Goal: Task Accomplishment & Management: Use online tool/utility

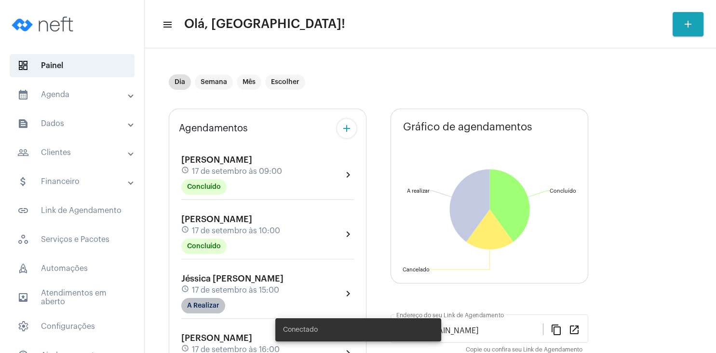
scroll to position [93, 0]
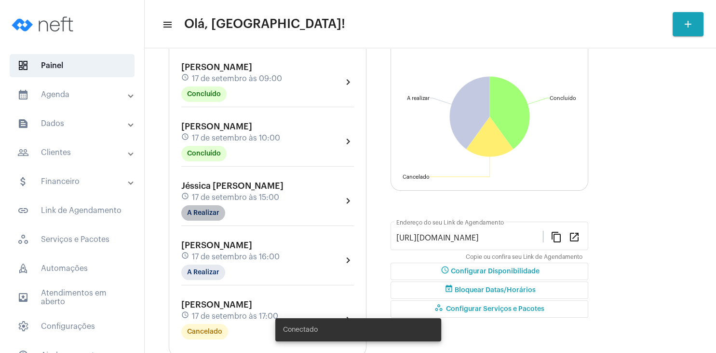
click at [212, 215] on mat-chip "A Realizar" at bounding box center [203, 212] width 44 height 15
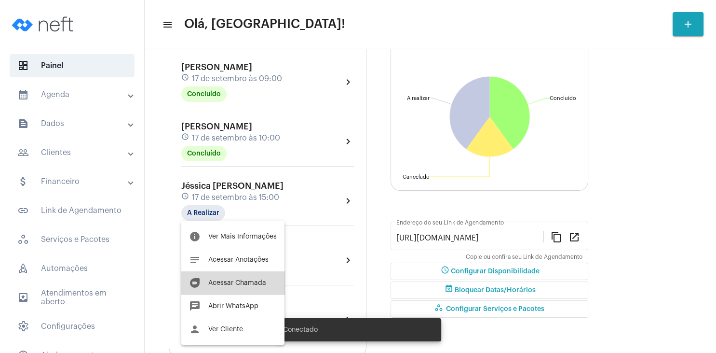
click at [253, 275] on button "duo [PERSON_NAME]" at bounding box center [232, 282] width 103 height 23
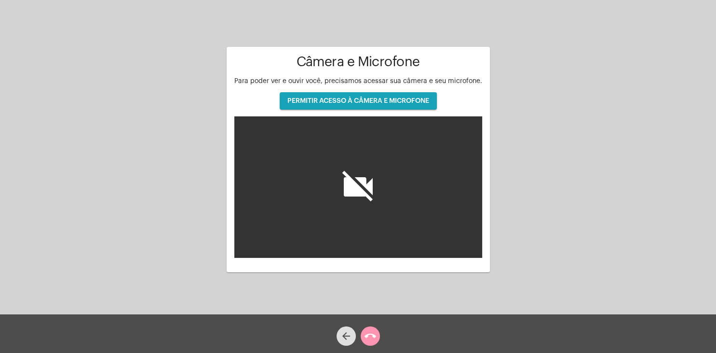
click at [348, 99] on span "PERMITIR ACESSO À CÂMERA E MICROFONE" at bounding box center [358, 100] width 142 height 7
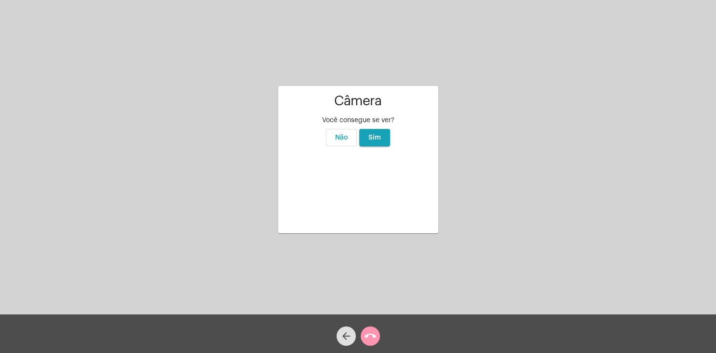
click at [379, 129] on button "Sim" at bounding box center [374, 137] width 31 height 17
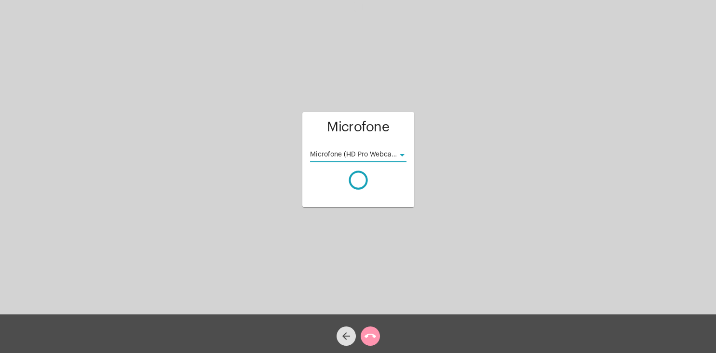
click at [402, 153] on div at bounding box center [402, 155] width 9 height 8
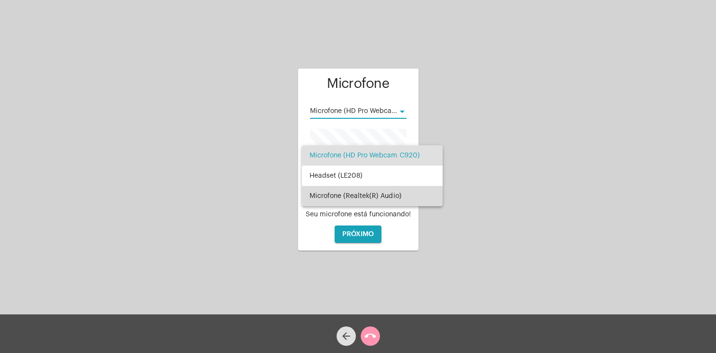
click at [377, 195] on span "Microfone (Realtek(R) Audio)" at bounding box center [372, 196] width 125 height 20
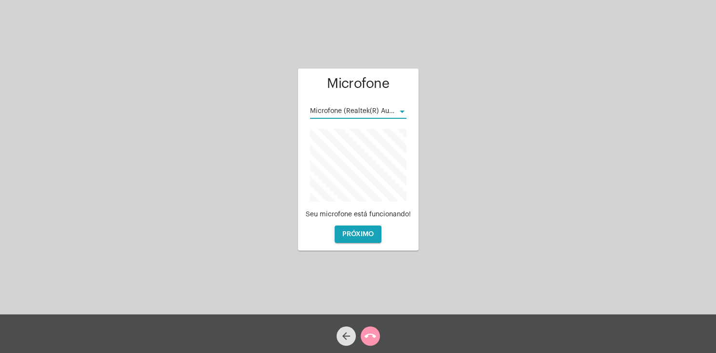
click at [365, 235] on span "PRÓXIMO" at bounding box center [357, 234] width 31 height 7
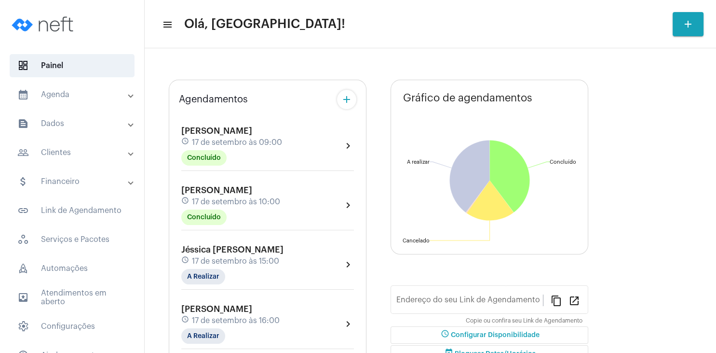
type input "[URL][DOMAIN_NAME]"
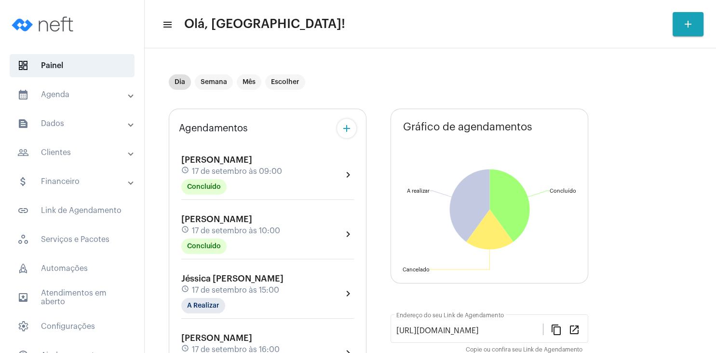
click at [241, 250] on div "[PERSON_NAME] schedule [DATE] 10:00 Concluído" at bounding box center [230, 234] width 99 height 40
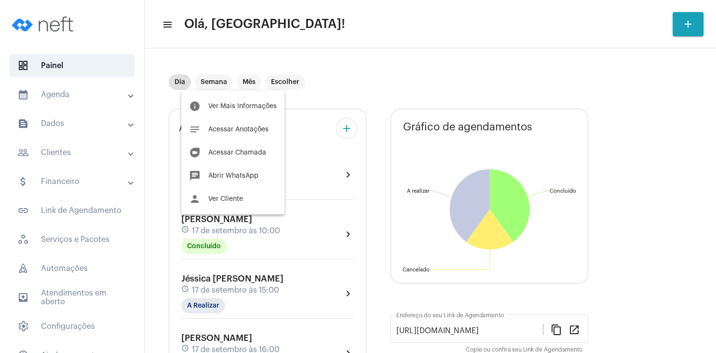
click at [247, 277] on div at bounding box center [358, 176] width 716 height 353
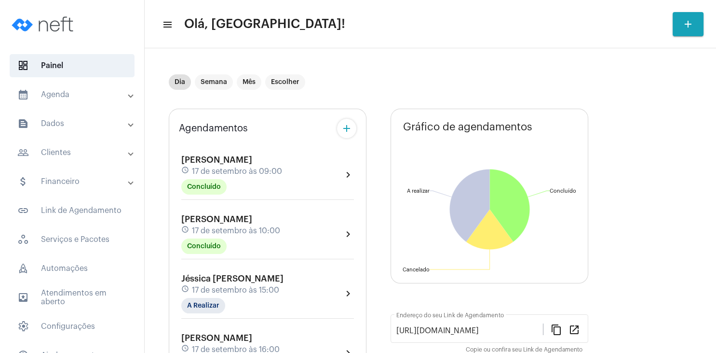
click at [263, 284] on div "Jéssica [PERSON_NAME] Horn schedule [DATE] 15:00 A Realizar" at bounding box center [232, 293] width 102 height 40
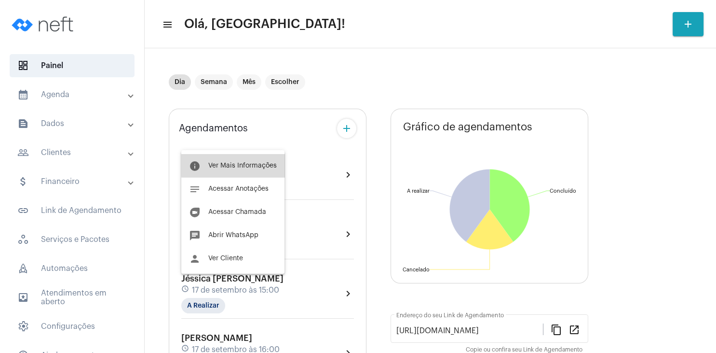
click at [256, 165] on span "Ver Mais Informações" at bounding box center [242, 165] width 68 height 7
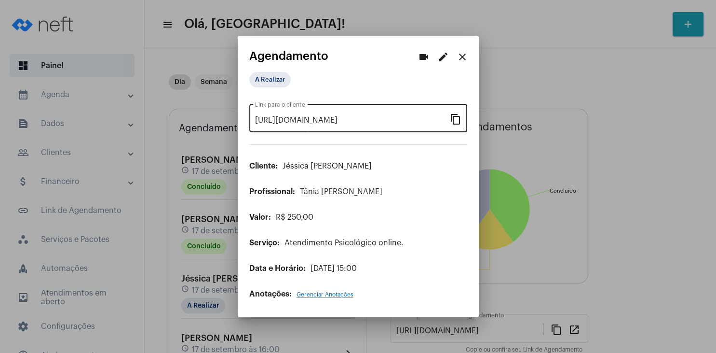
click at [455, 119] on mat-icon "content_copy" at bounding box center [456, 119] width 12 height 12
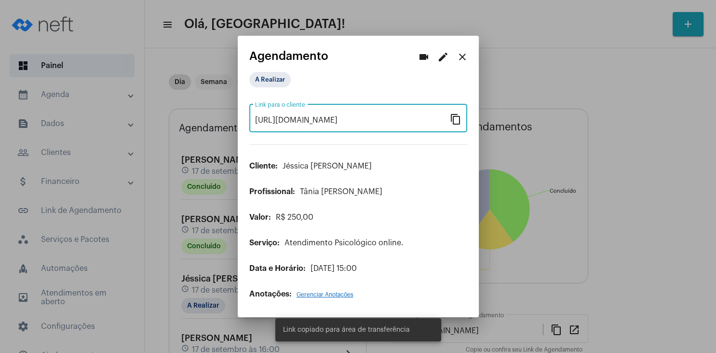
click at [467, 63] on mat-icon "close" at bounding box center [463, 57] width 12 height 12
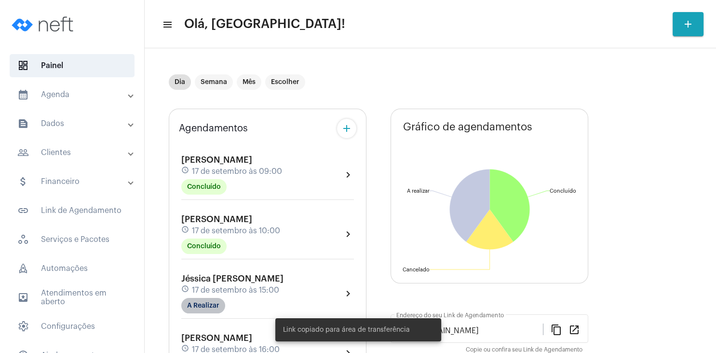
click at [207, 309] on mat-chip "A Realizar" at bounding box center [203, 305] width 44 height 15
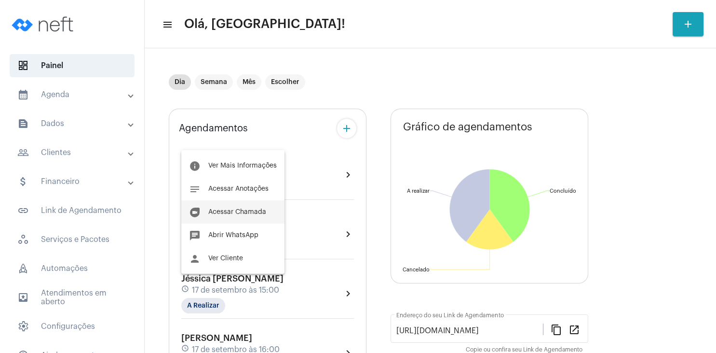
click at [238, 210] on span "Acessar Chamada" at bounding box center [237, 211] width 58 height 7
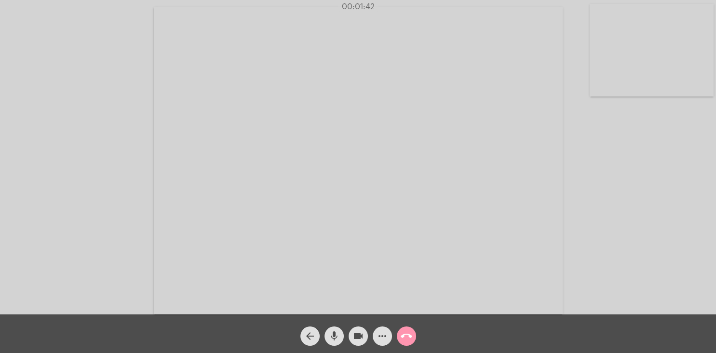
click at [337, 336] on mat-icon "mic" at bounding box center [334, 336] width 12 height 12
click at [337, 335] on mat-icon "mic_off" at bounding box center [334, 336] width 12 height 12
